Goal: Transaction & Acquisition: Purchase product/service

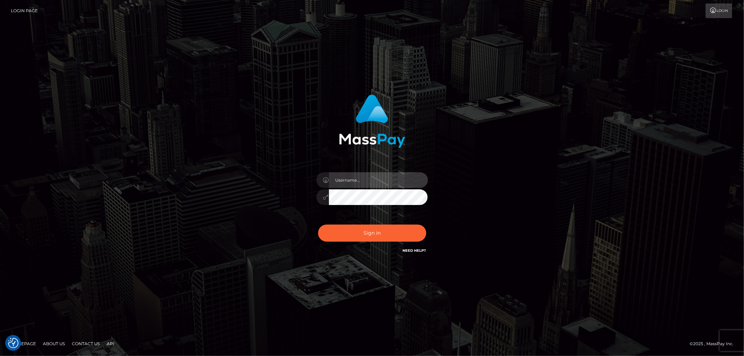
click at [366, 184] on input "text" at bounding box center [378, 180] width 99 height 16
paste input "APteam.medley"
type input "APteam.medley"
click at [384, 231] on button "Sign in" at bounding box center [372, 233] width 108 height 17
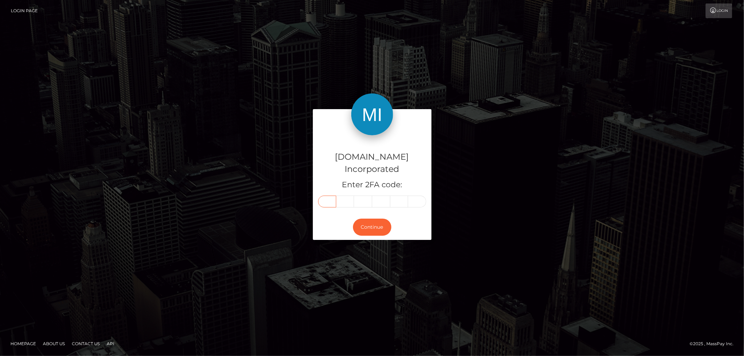
click at [329, 196] on input "text" at bounding box center [327, 202] width 18 height 12
type input "2"
type input "8"
type input "4"
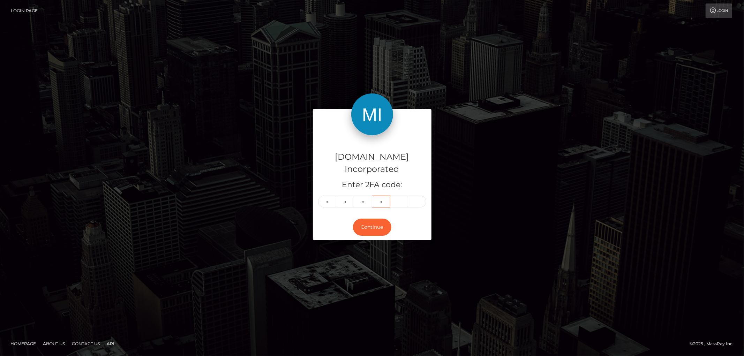
type input "1"
type input "9"
type input "4"
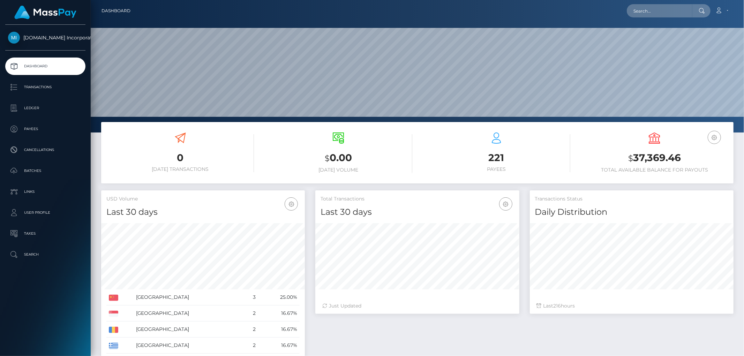
scroll to position [123, 204]
click at [28, 125] on p "Payees" at bounding box center [45, 129] width 75 height 10
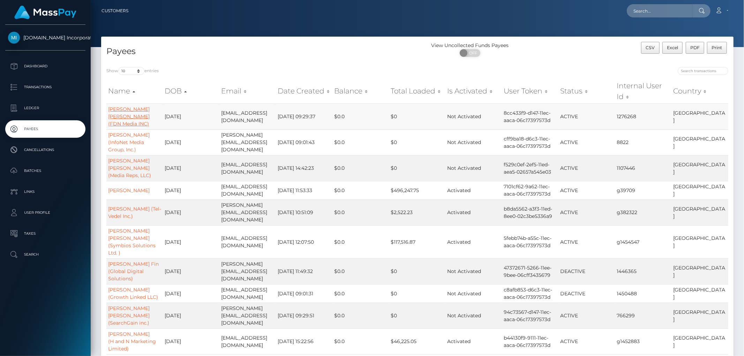
click at [120, 106] on link "Ronny Jason Lee (FDN Media INC)" at bounding box center [129, 116] width 42 height 21
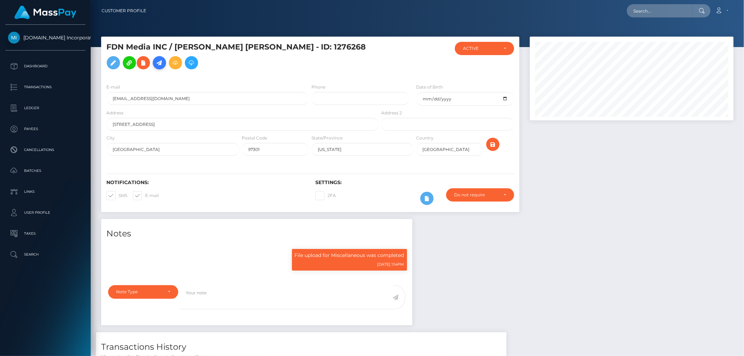
scroll to position [84, 204]
click at [166, 58] on link at bounding box center [159, 62] width 13 height 13
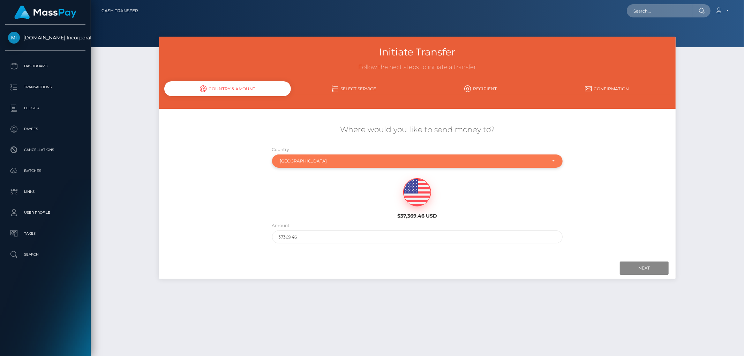
click at [329, 158] on div "[GEOGRAPHIC_DATA]" at bounding box center [413, 161] width 267 height 6
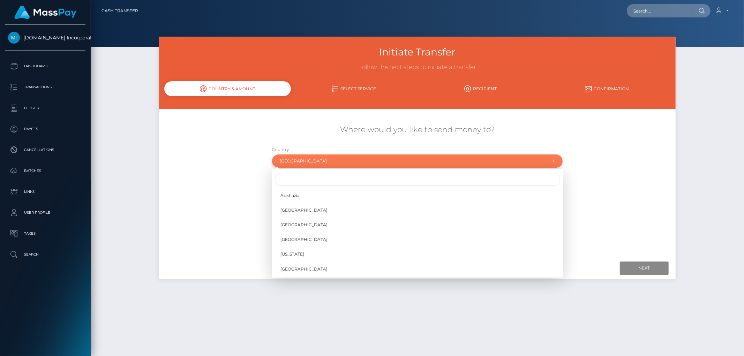
scroll to position [2904, 0]
click at [325, 180] on input "Search" at bounding box center [417, 179] width 285 height 13
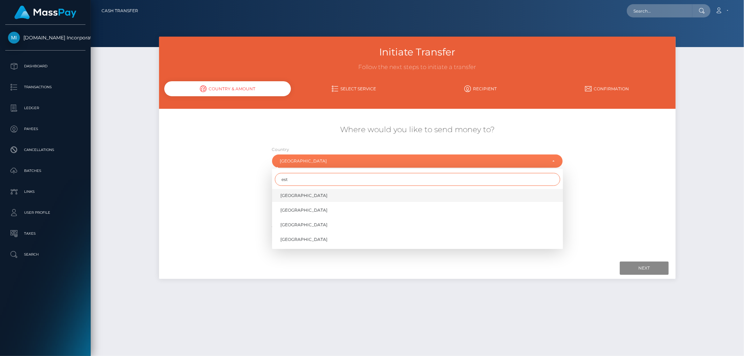
type input "est"
click at [319, 194] on link "Estonia" at bounding box center [417, 195] width 291 height 13
select select "EST"
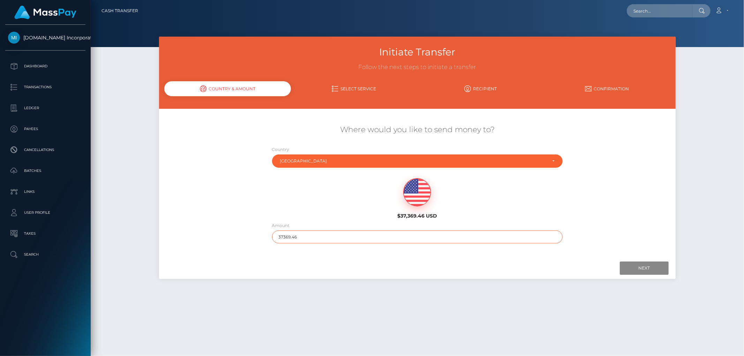
drag, startPoint x: 521, startPoint y: 240, endPoint x: 117, endPoint y: 242, distance: 404.0
click at [117, 242] on div "Initiate Transfer Follow the next steps to initiate a transfer Country & Amount…" at bounding box center [417, 193] width 653 height 313
type input "4"
type input "1000"
click at [234, 266] on div at bounding box center [417, 268] width 503 height 13
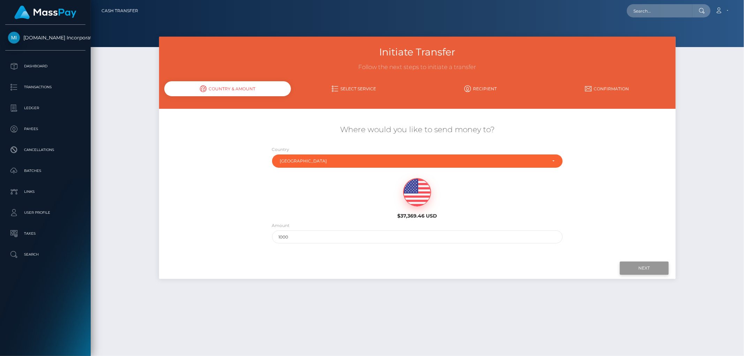
click at [641, 271] on input "Next" at bounding box center [644, 268] width 49 height 13
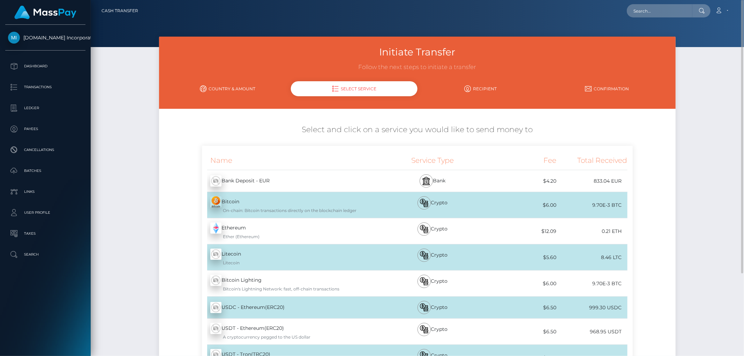
click at [126, 117] on div "Initiate Transfer Follow the next steps to initiate a transfer Country & Amount…" at bounding box center [417, 238] width 653 height 403
